Goal: Find specific page/section: Find specific page/section

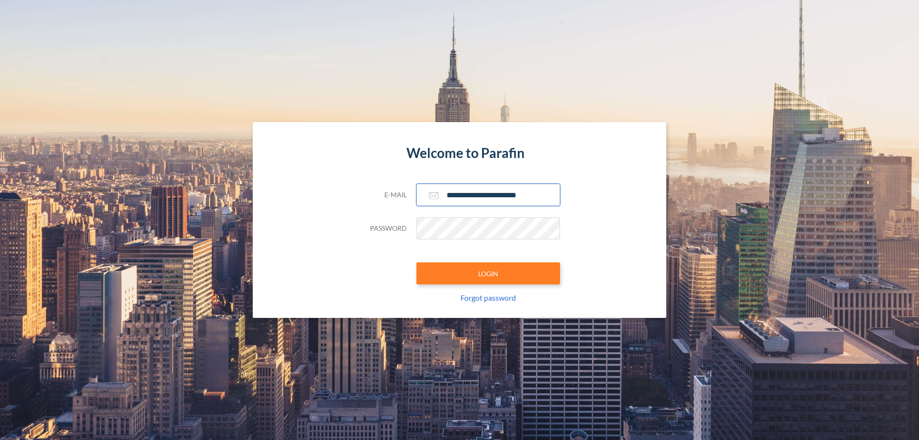
type input "**********"
click at [488, 273] on button "LOGIN" at bounding box center [488, 273] width 144 height 22
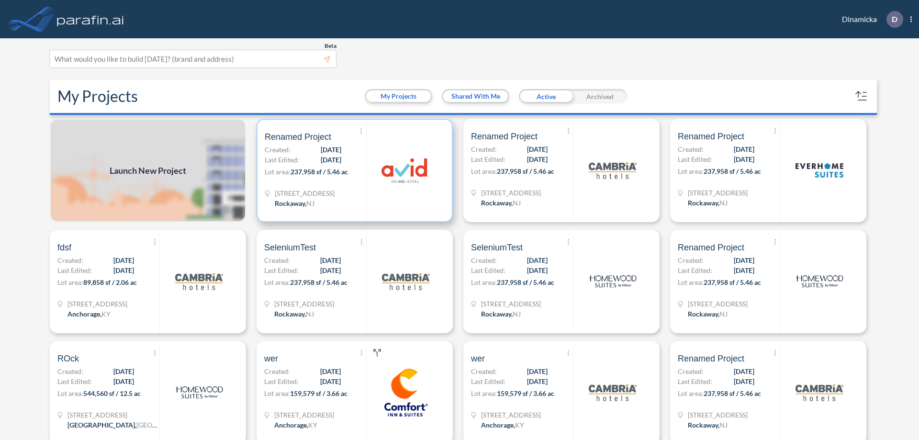
scroll to position [2, 0]
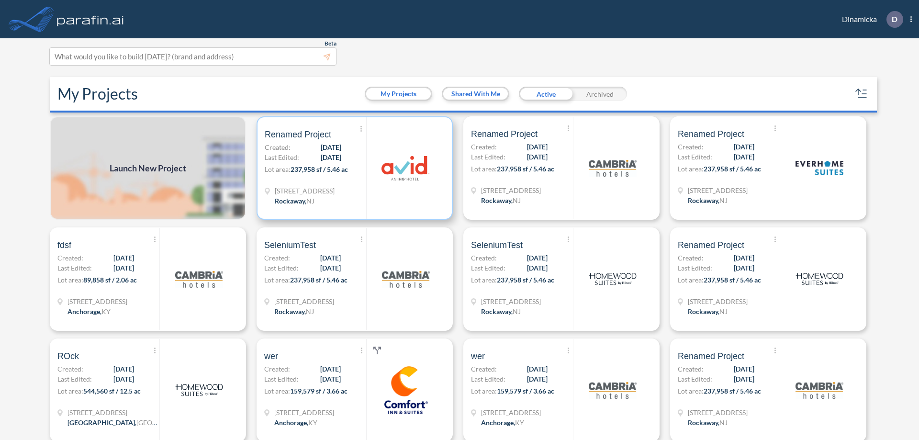
click at [353, 168] on p "Lot area: 237,958 sf / 5.46 ac" at bounding box center [315, 171] width 101 height 14
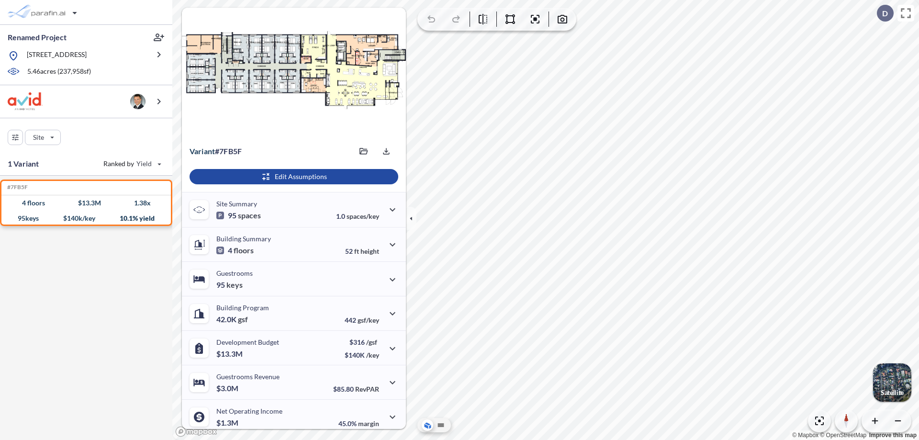
scroll to position [40, 0]
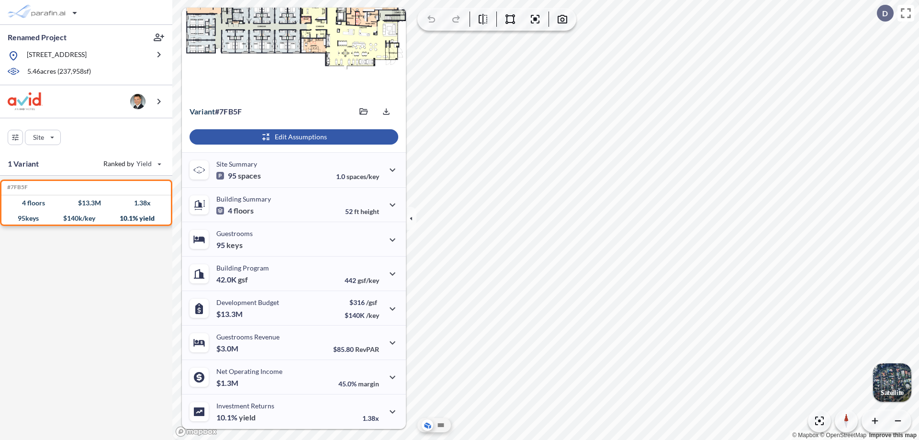
click at [292, 137] on div "button" at bounding box center [294, 136] width 209 height 15
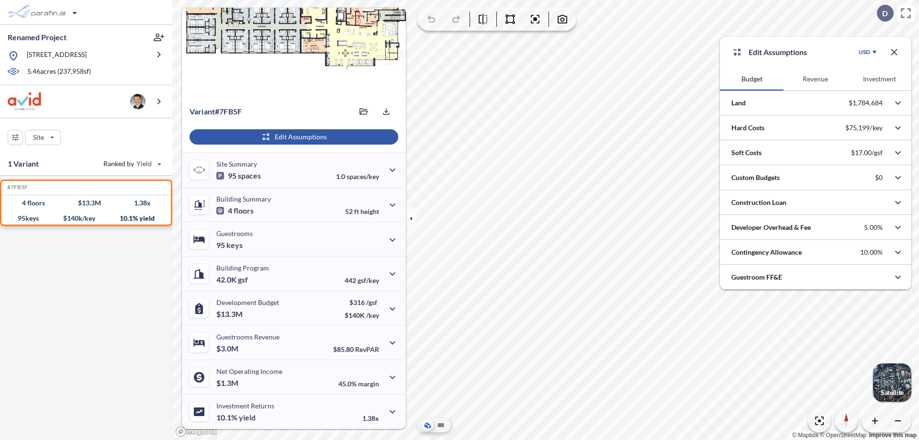
click at [815, 79] on button "Revenue" at bounding box center [815, 78] width 64 height 23
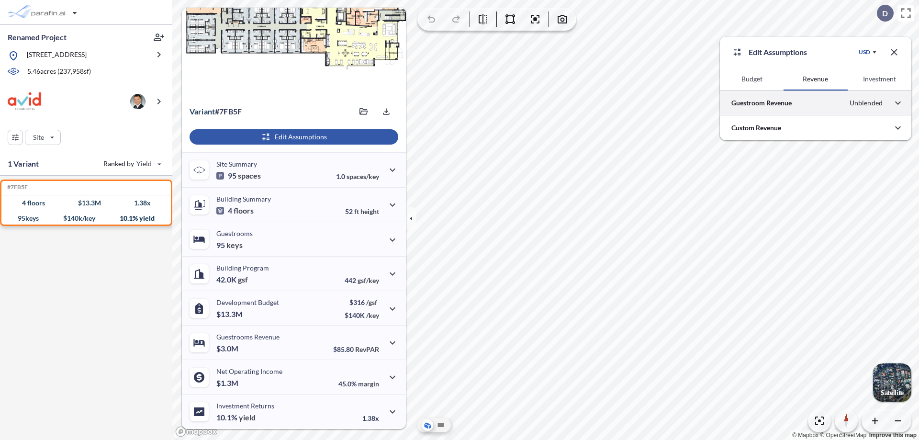
click at [815, 103] on div at bounding box center [815, 102] width 191 height 24
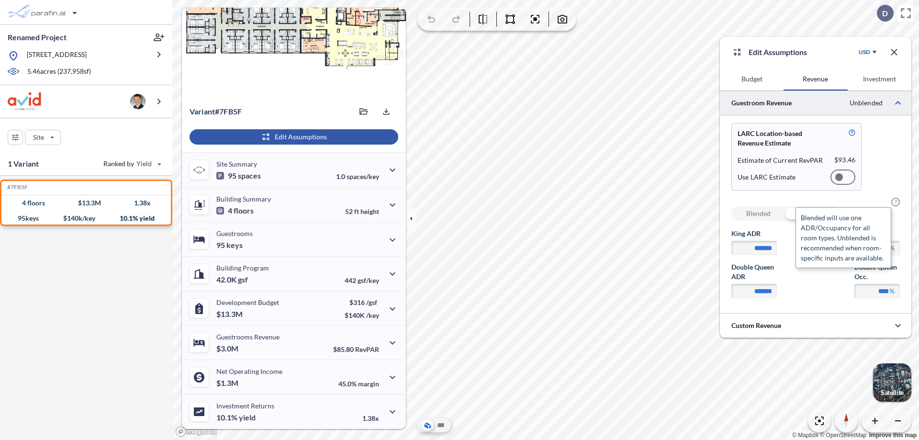
click at [895, 202] on span "?" at bounding box center [895, 202] width 9 height 9
